Goal: Task Accomplishment & Management: Use online tool/utility

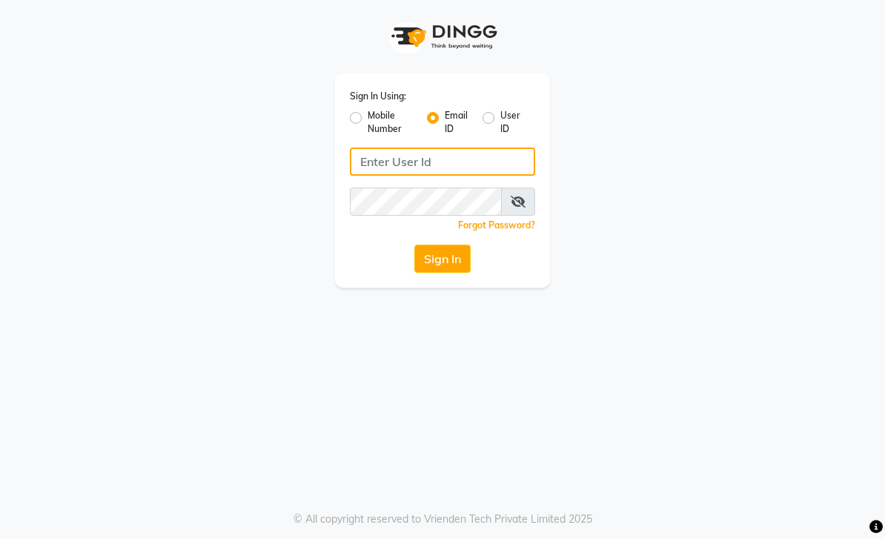
click at [456, 162] on input "Username" at bounding box center [442, 162] width 185 height 28
type input "[EMAIL_ADDRESS][DOMAIN_NAME]"
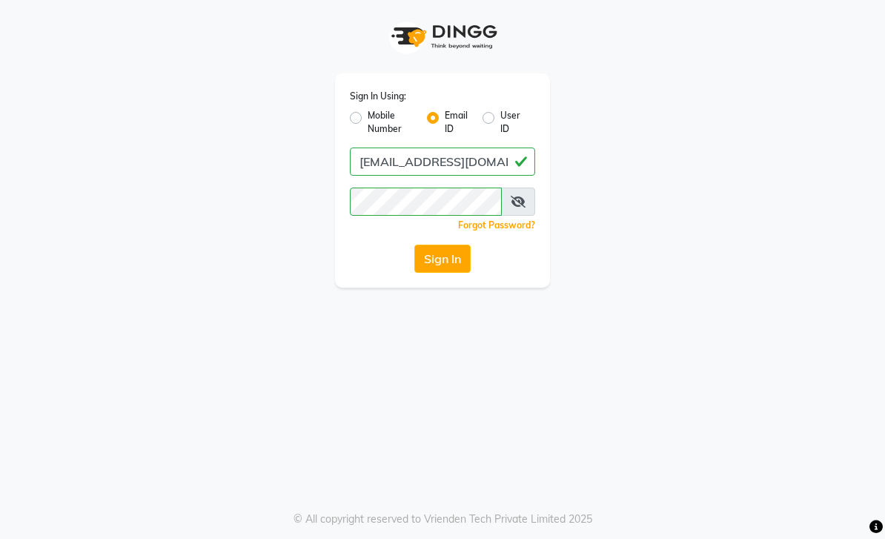
click at [444, 265] on button "Sign In" at bounding box center [442, 259] width 56 height 28
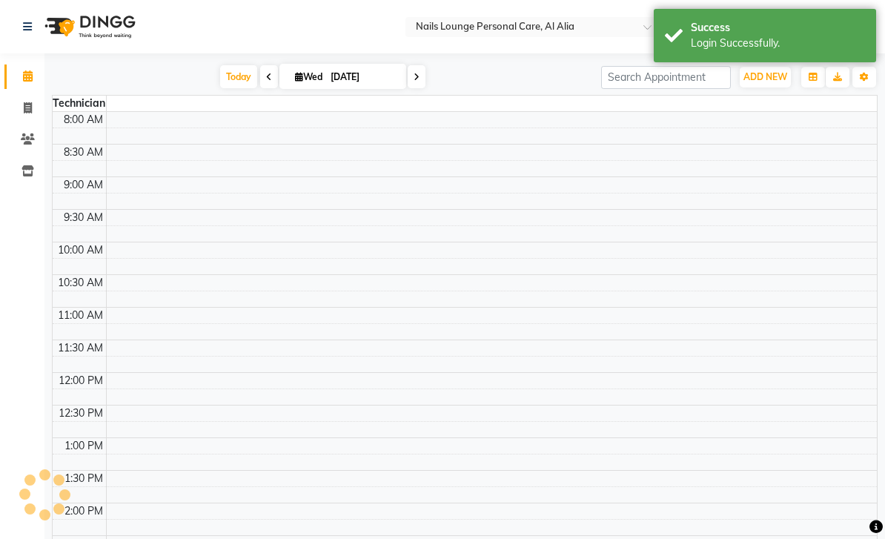
select select "en"
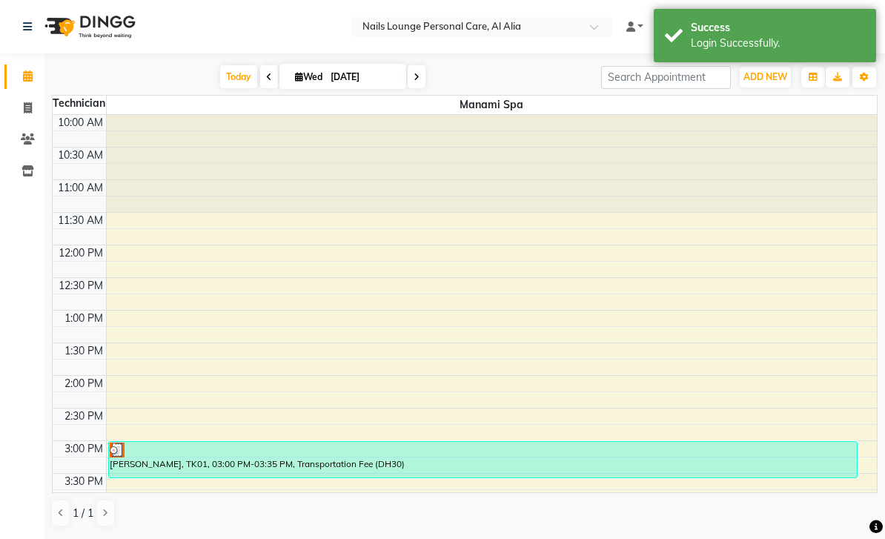
click at [20, 117] on link "Invoice" at bounding box center [22, 108] width 36 height 24
select select "service"
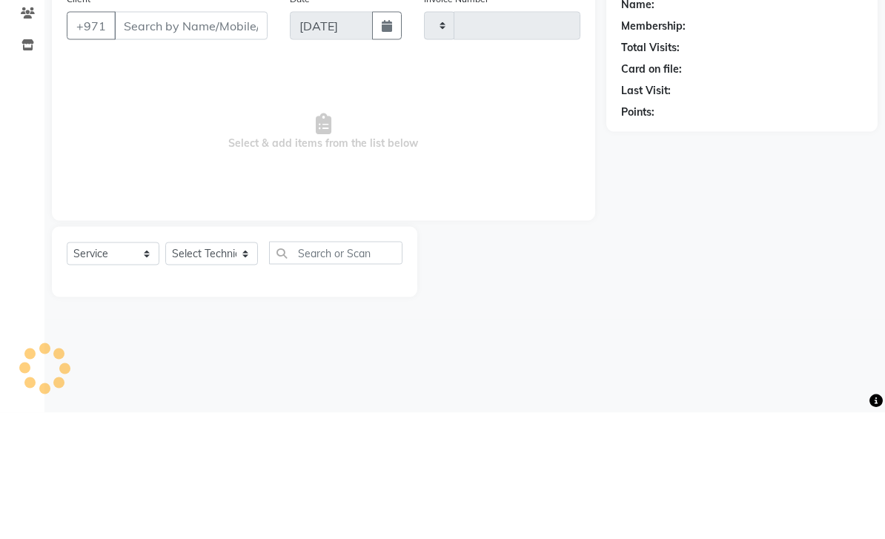
type input "2397"
select select "6884"
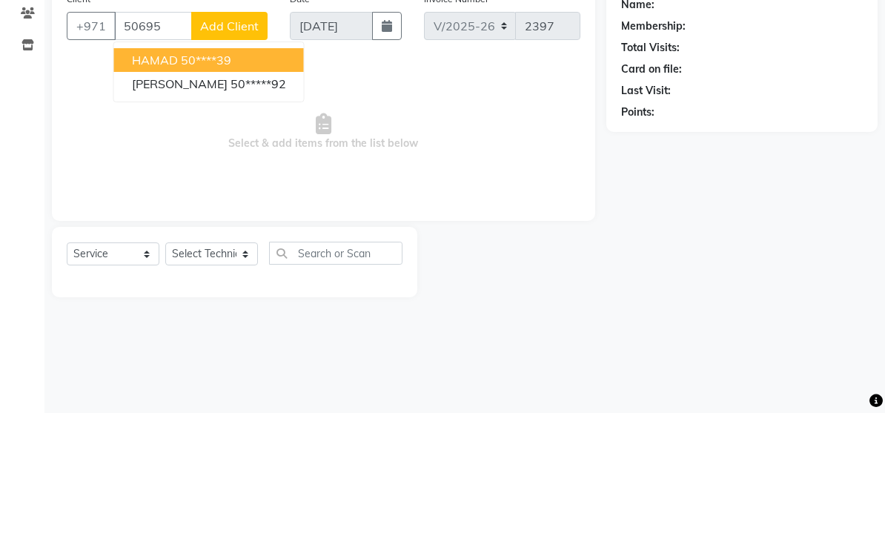
click at [234, 198] on button "Ahmad 50*****92" at bounding box center [209, 210] width 190 height 24
type input "50*****92"
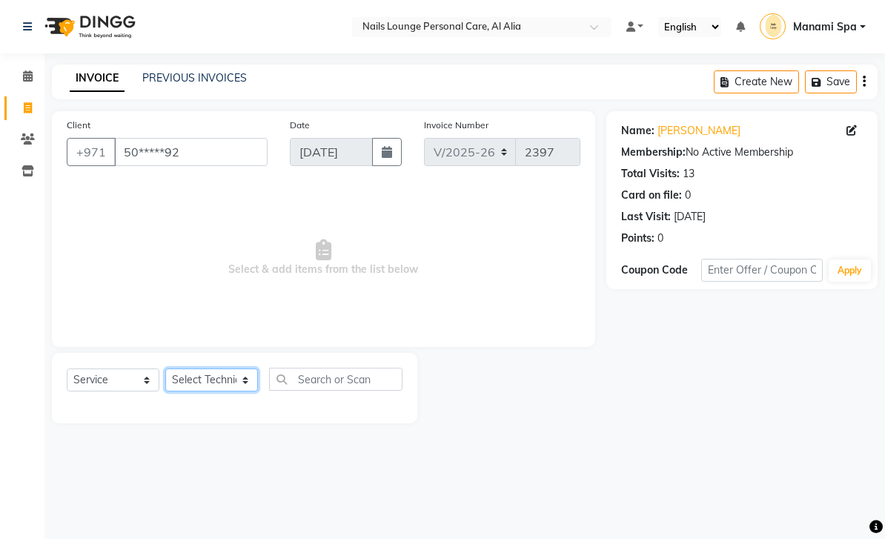
click at [254, 384] on select "Select Technician [PERSON_NAME] [PERSON_NAME] [PERSON_NAME] Spa Manami Spa 2 [P…" at bounding box center [211, 379] width 93 height 23
select select "53951"
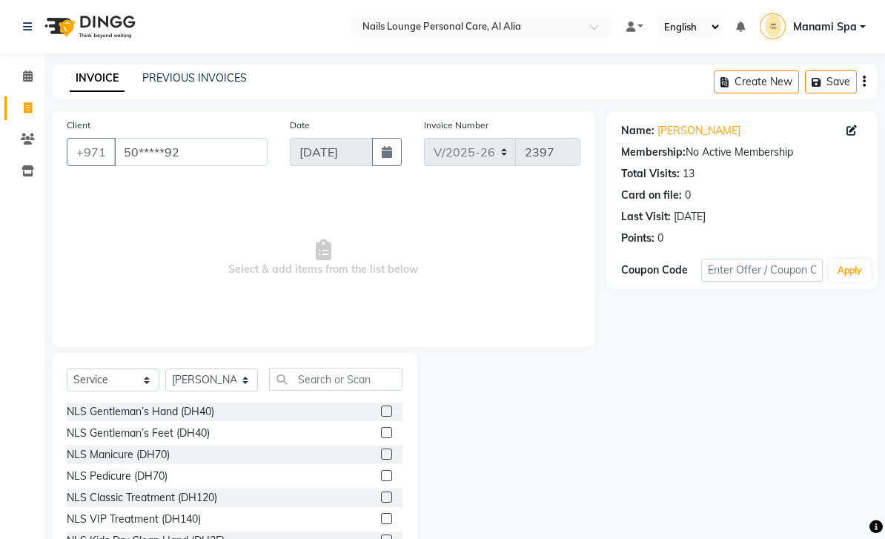
click at [214, 412] on div "NLS Gentleman’s Hand (DH40)" at bounding box center [141, 412] width 148 height 16
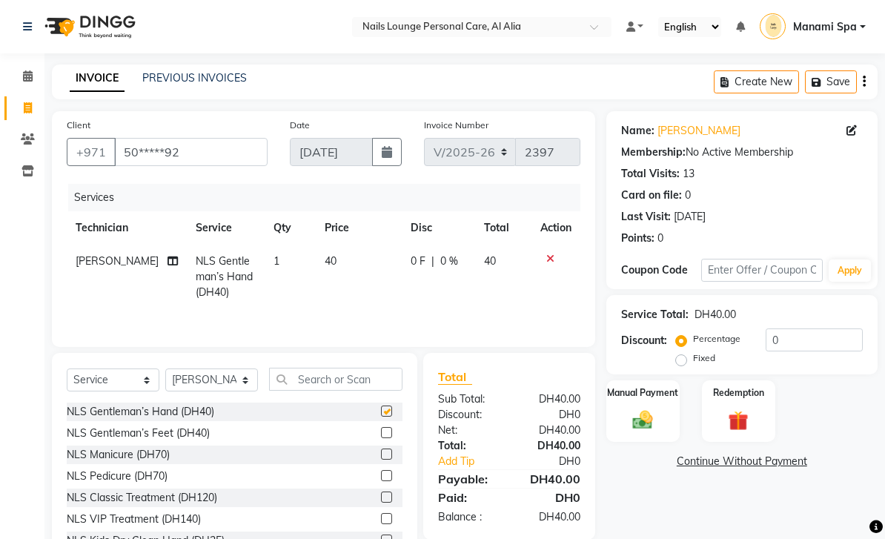
checkbox input "false"
click at [640, 420] on img at bounding box center [642, 419] width 33 height 23
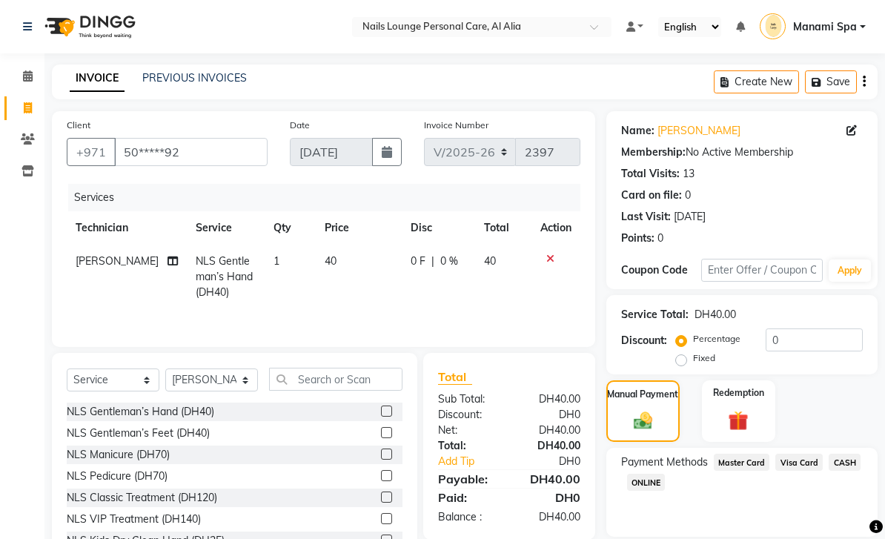
click at [805, 463] on span "Visa Card" at bounding box center [798, 462] width 47 height 17
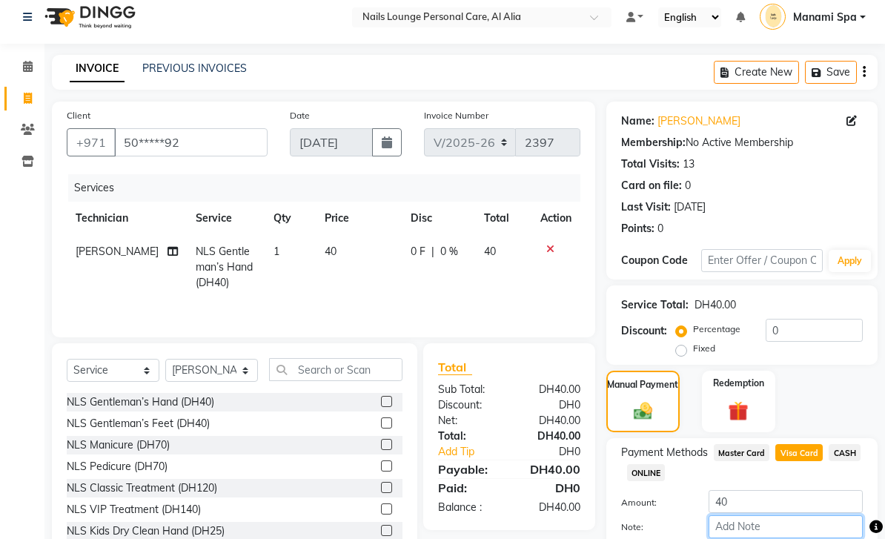
click at [761, 529] on input "Note:" at bounding box center [786, 526] width 154 height 23
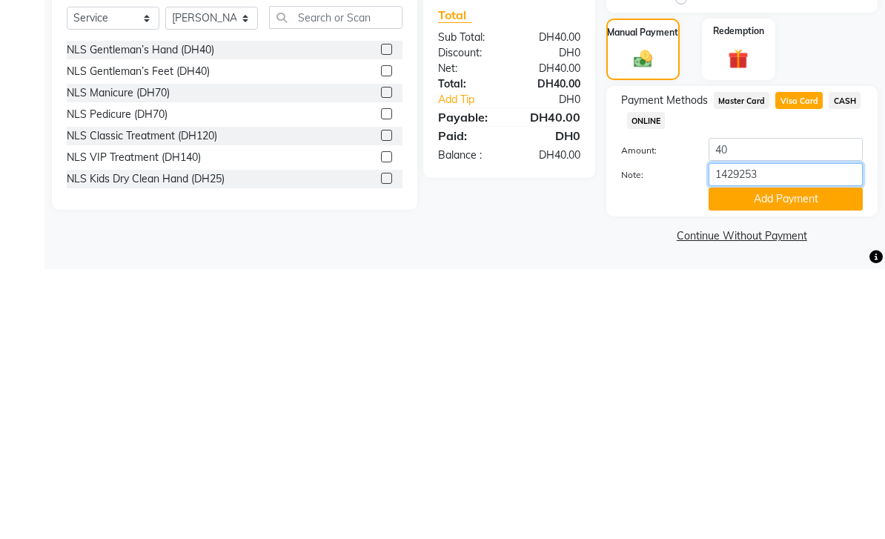
type input "14292537"
click at [755, 457] on button "Add Payment" at bounding box center [786, 468] width 154 height 23
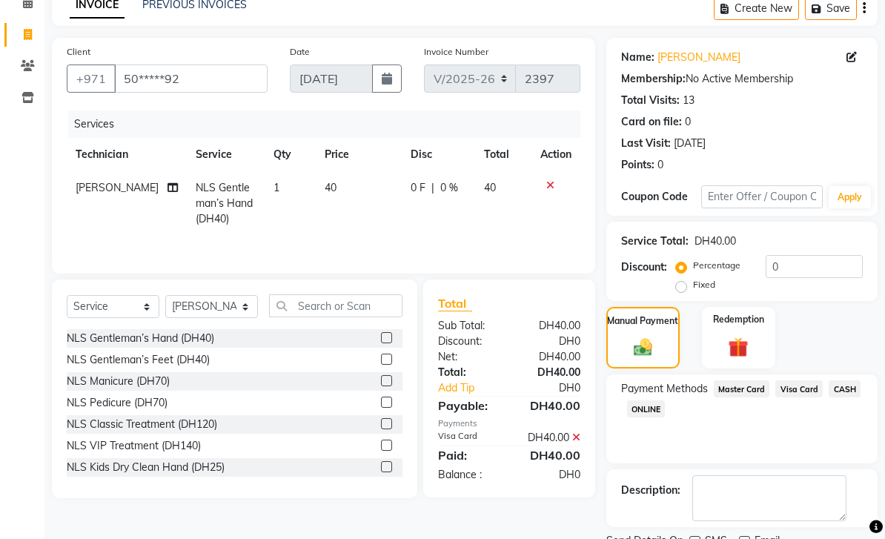
scroll to position [88, 0]
